Goal: Information Seeking & Learning: Find specific page/section

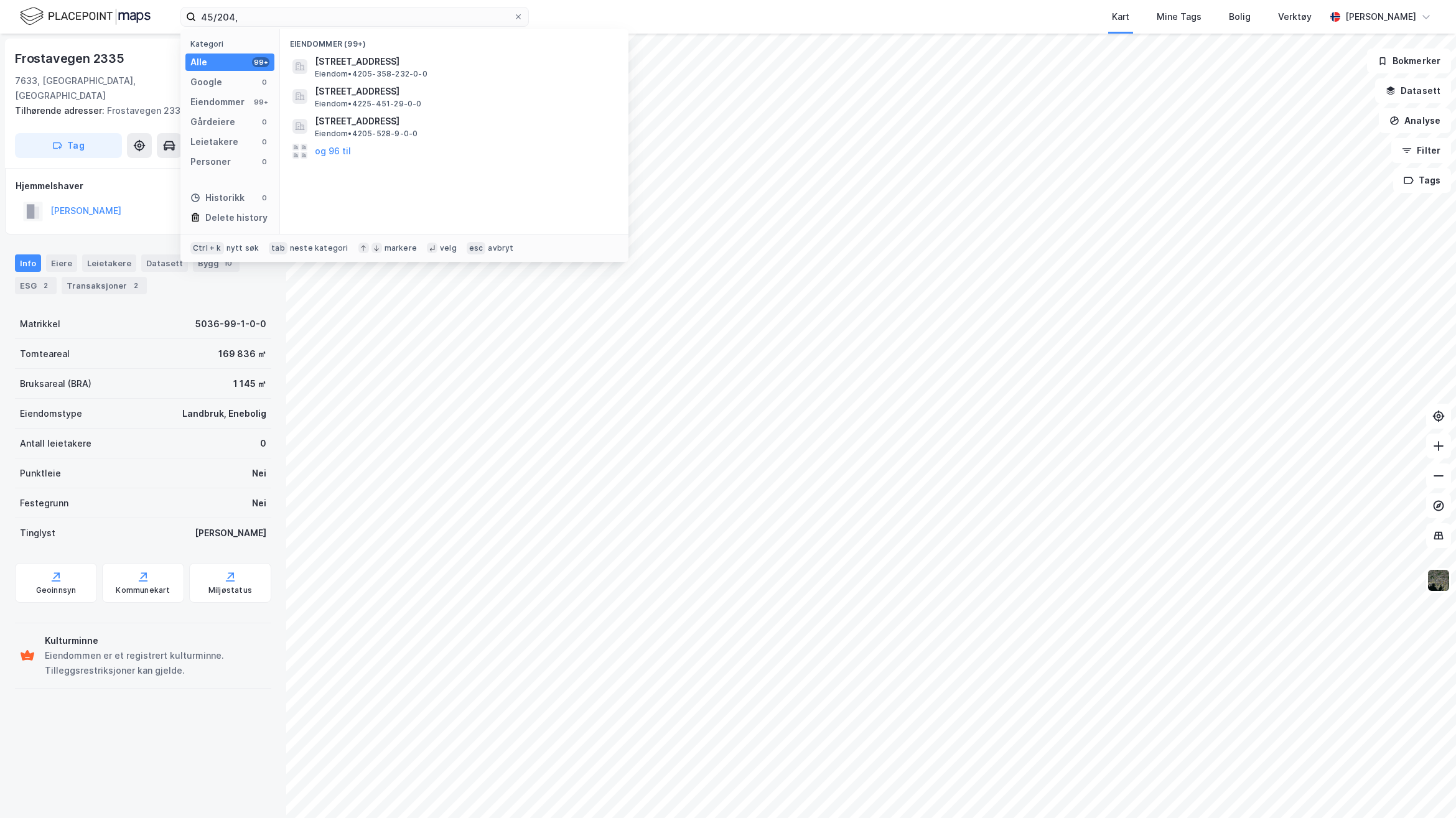
drag, startPoint x: 300, startPoint y: 21, endPoint x: 97, endPoint y: 18, distance: 203.0
click at [97, 18] on div "45/204, Kategori Alle 99+ Google 0 Eiendommer 99+ Gårdeiere 0 Leietakere 0 Pers…" at bounding box center [728, 17] width 1456 height 34
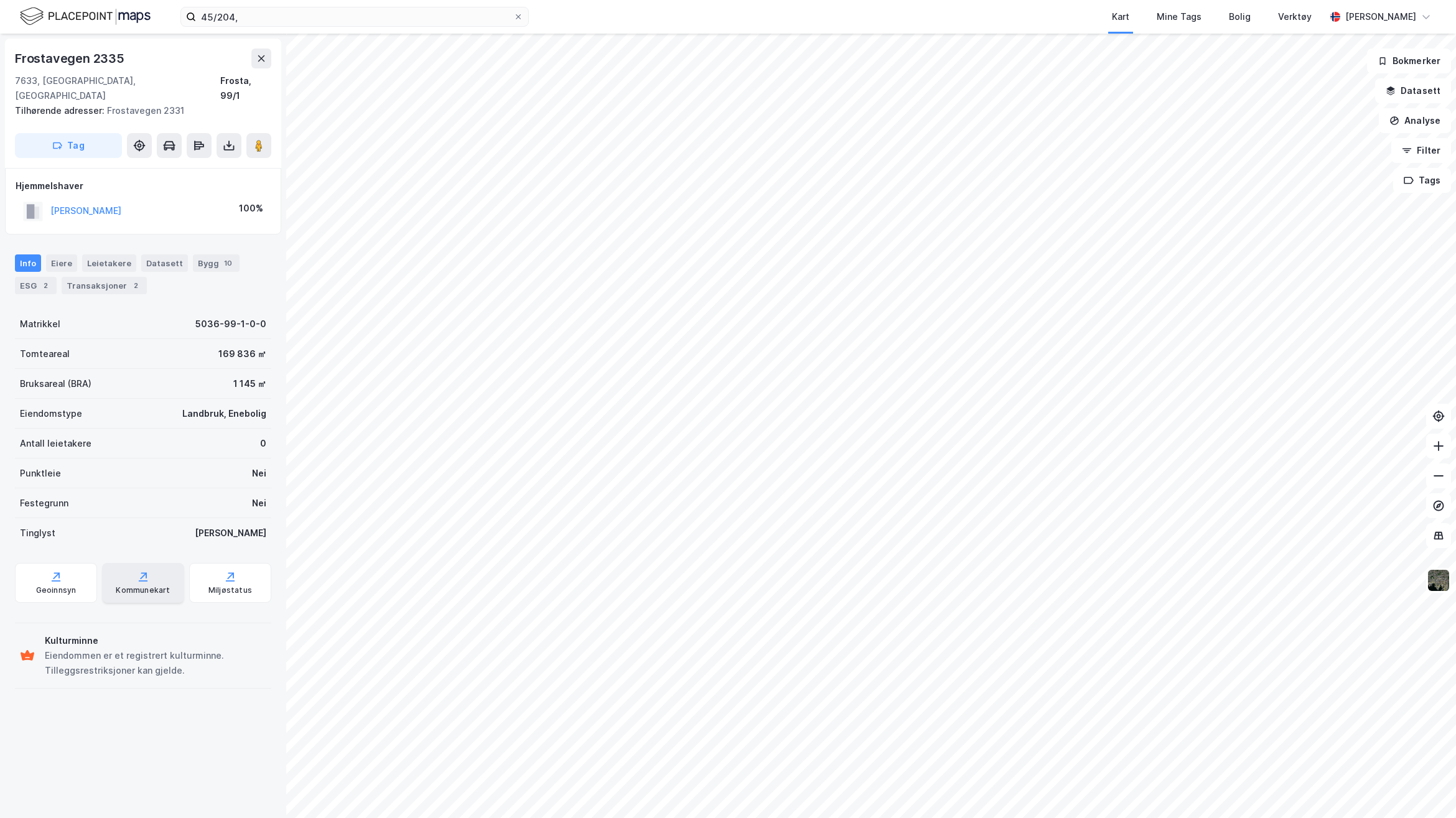
click at [136, 570] on icon at bounding box center [142, 576] width 12 height 12
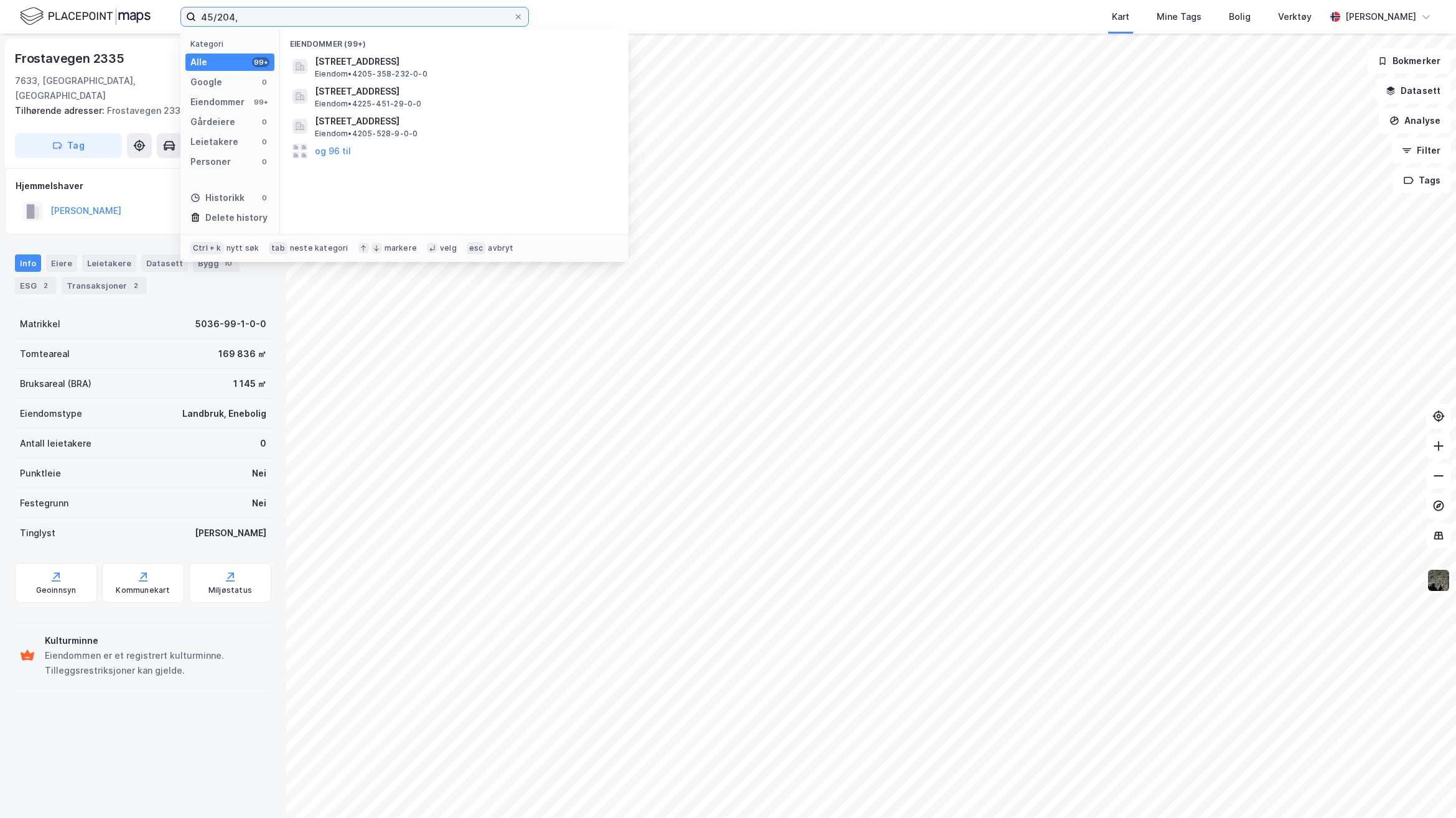
drag, startPoint x: 293, startPoint y: 10, endPoint x: 3, endPoint y: 12, distance: 290.0
click at [3, 12] on div "45/204, Kategori Alle 99+ Google 0 Eiendommer 99+ Gårdeiere 0 Leietakere 0 Pers…" at bounding box center [728, 17] width 1456 height 34
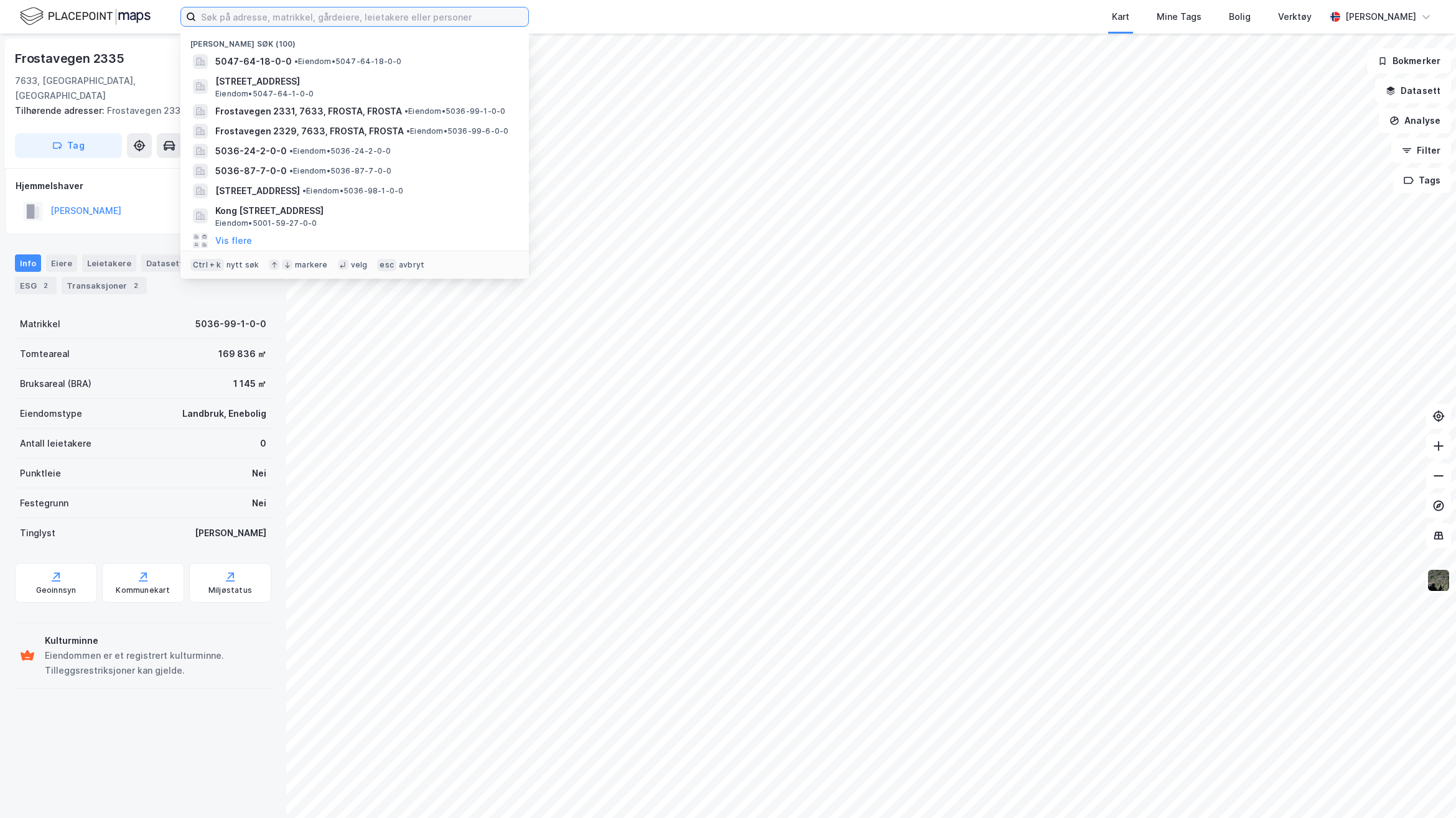
click at [362, 18] on input at bounding box center [361, 17] width 332 height 19
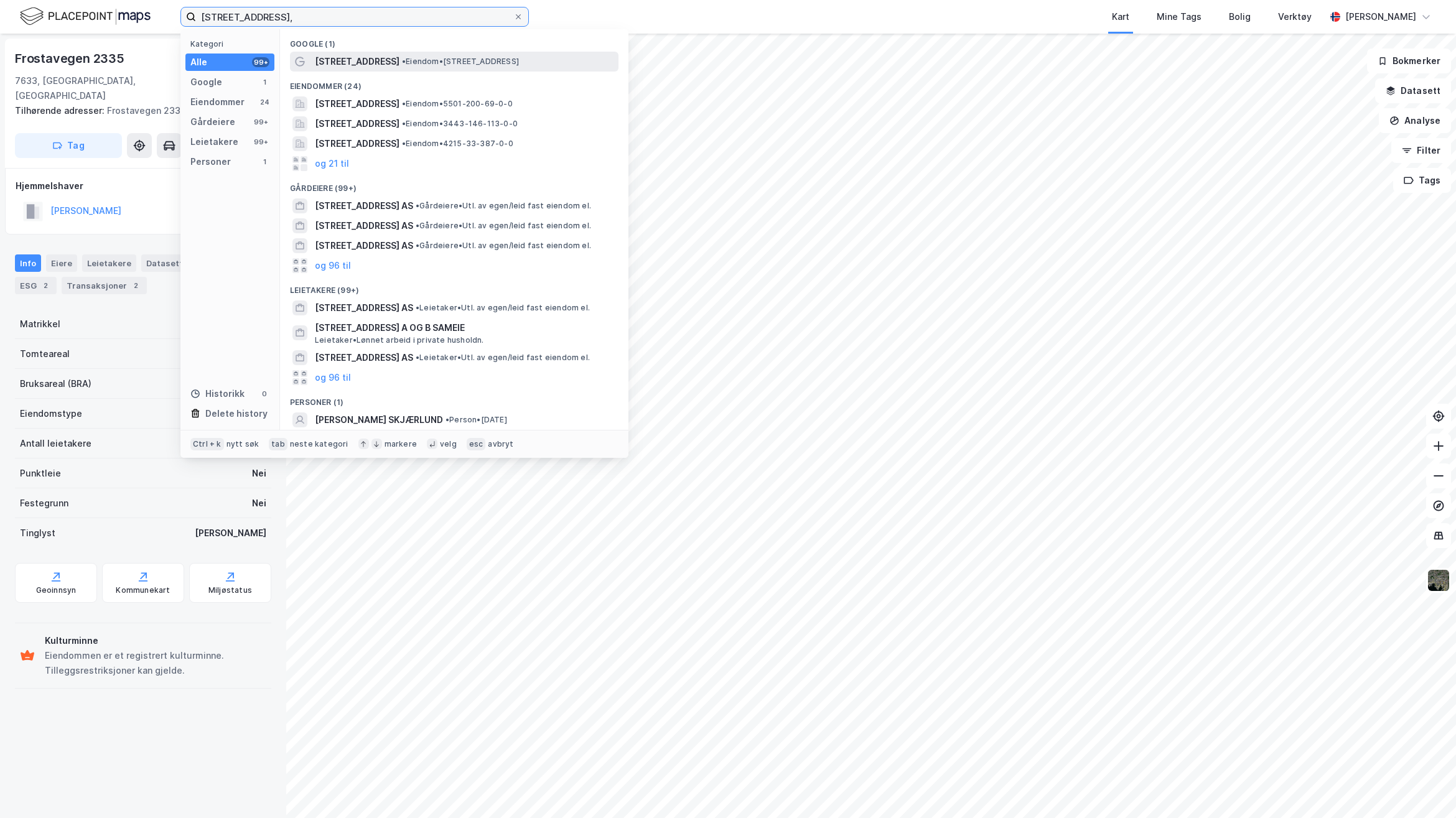
type input "[STREET_ADDRESS],"
click at [402, 63] on span "•" at bounding box center [404, 61] width 4 height 9
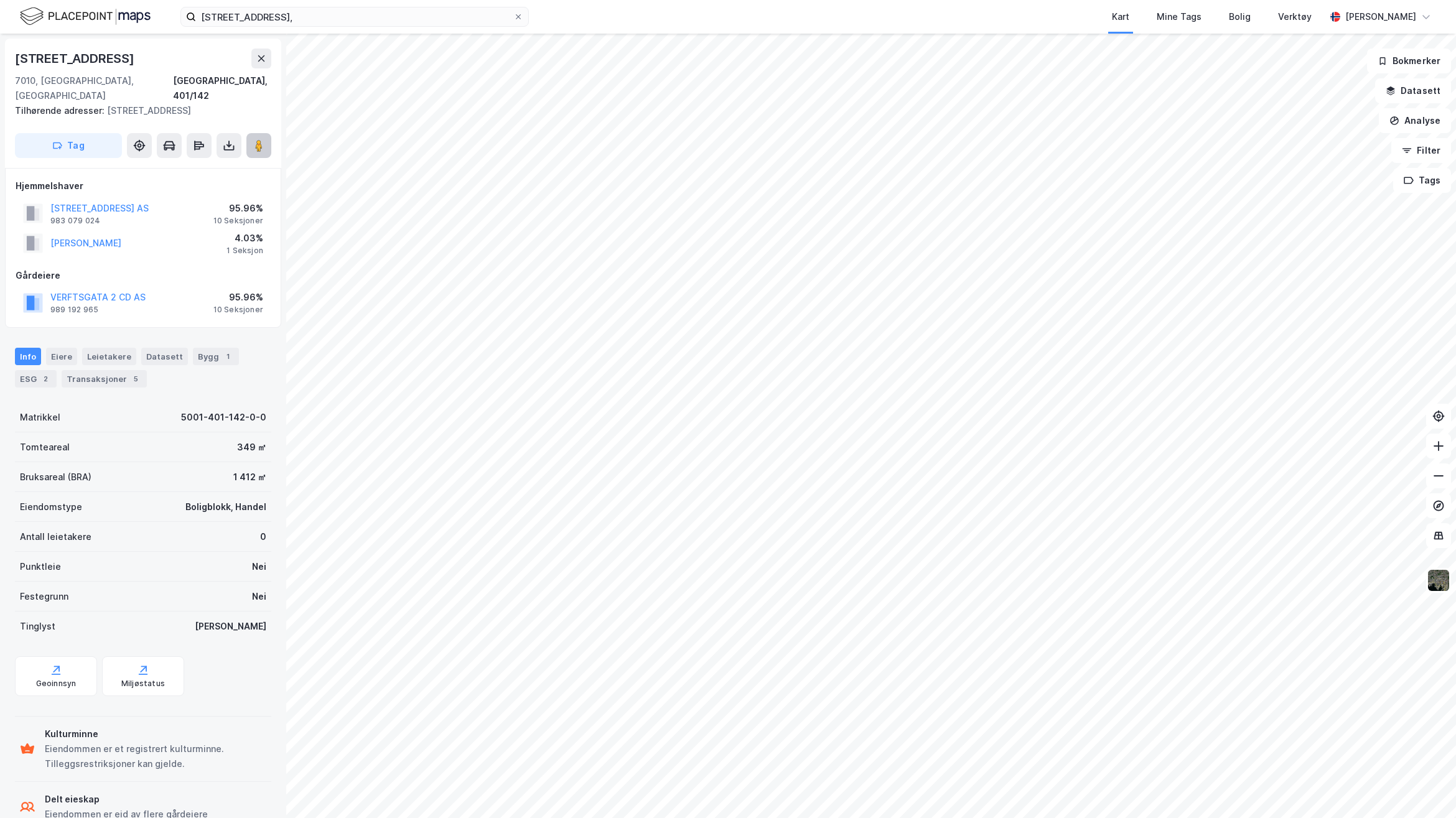
click at [260, 139] on image at bounding box center [259, 145] width 8 height 12
